Goal: Navigation & Orientation: Find specific page/section

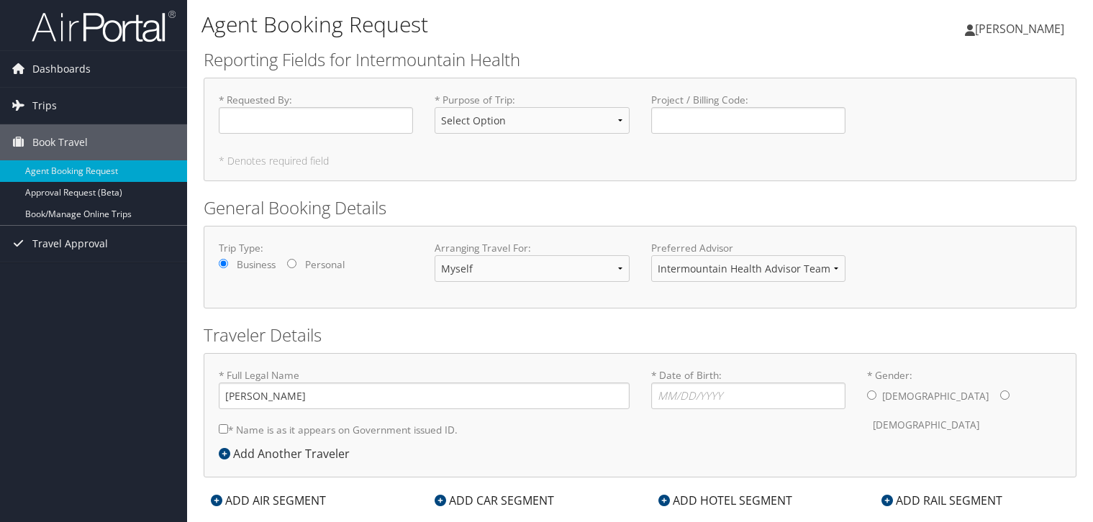
scroll to position [30, 0]
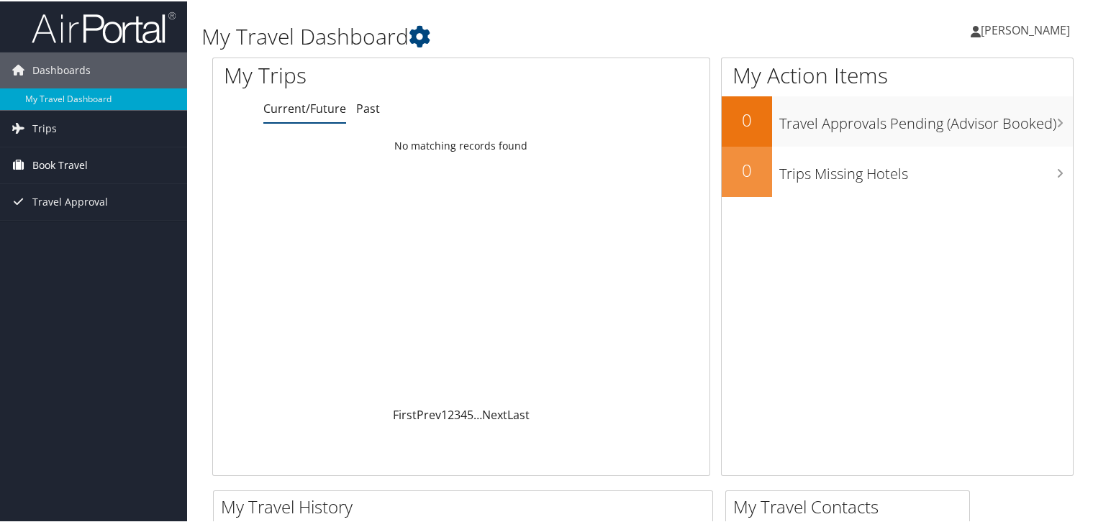
click at [83, 166] on span "Book Travel" at bounding box center [59, 164] width 55 height 36
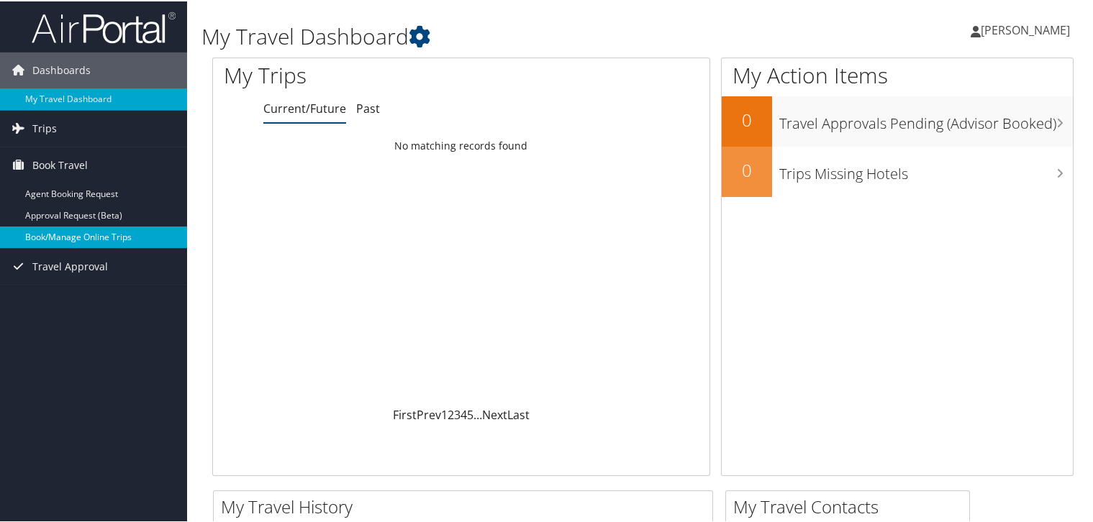
click at [112, 236] on link "Book/Manage Online Trips" at bounding box center [93, 236] width 187 height 22
